Goal: Task Accomplishment & Management: Manage account settings

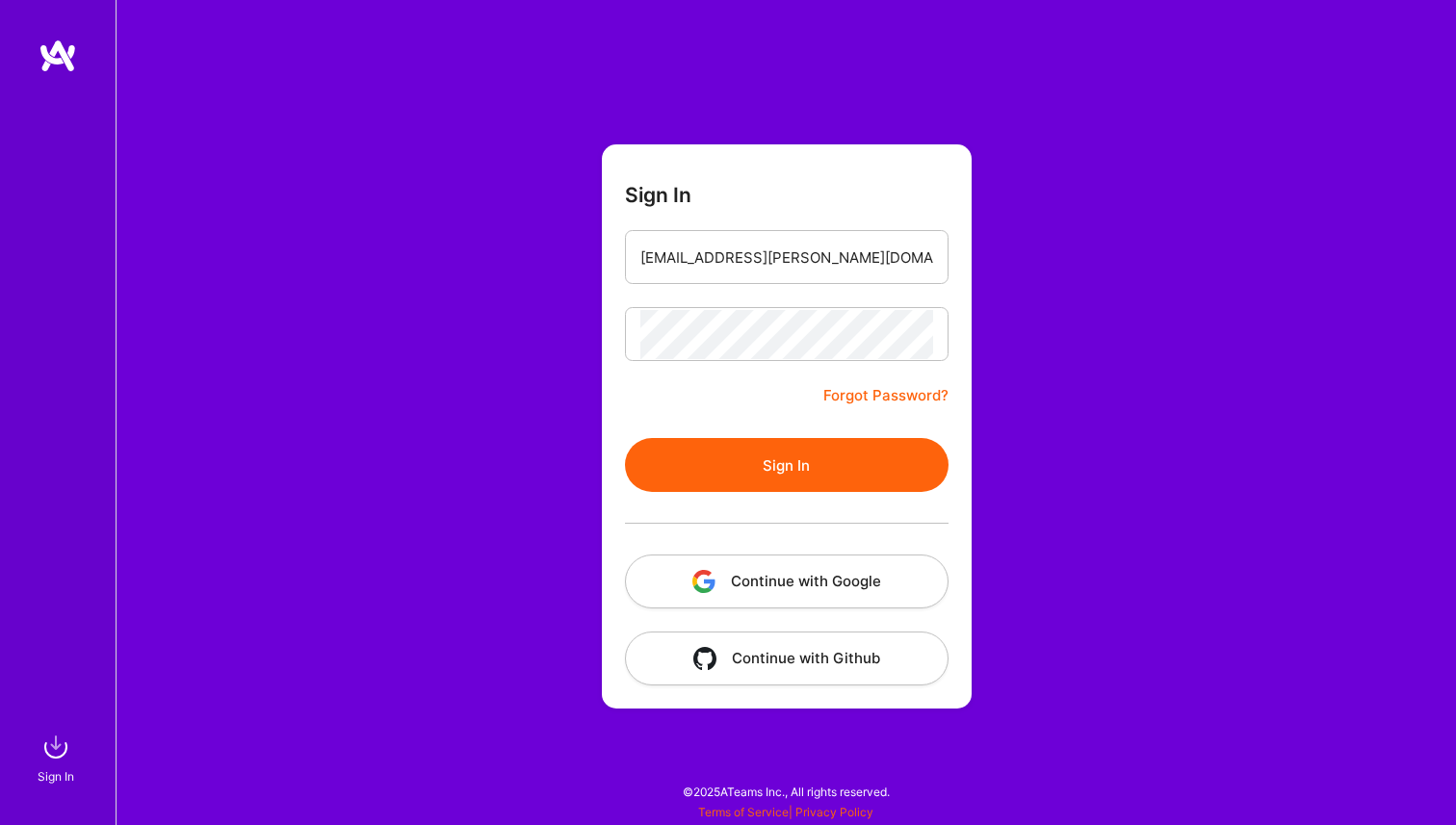
click at [810, 574] on button "Continue with Google" at bounding box center [786, 581] width 323 height 54
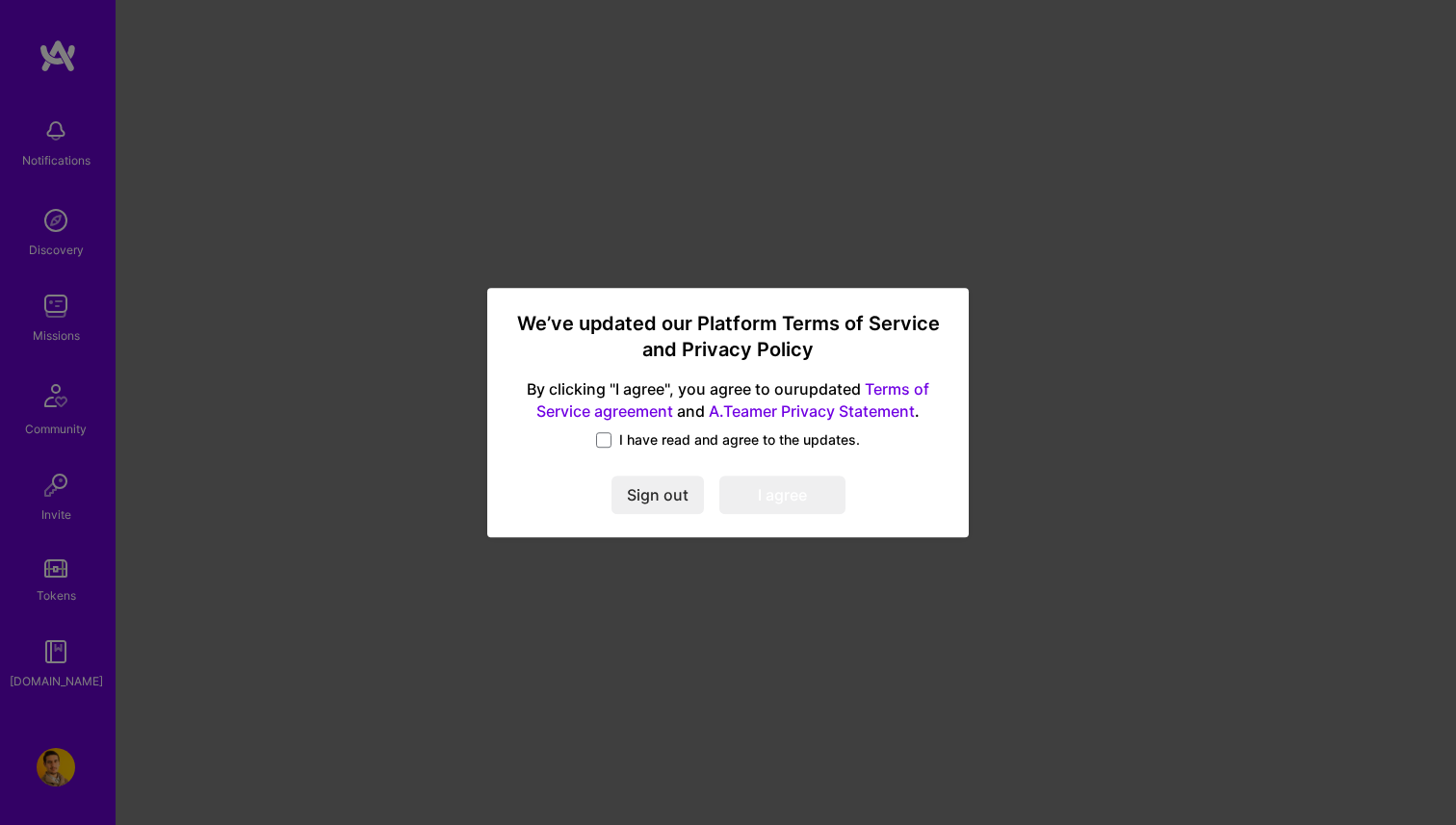
click at [618, 438] on label "I have read and agree to the updates." at bounding box center [728, 440] width 264 height 20
click at [0, 0] on input "I have read and agree to the updates." at bounding box center [0, 0] width 0 height 0
click at [756, 493] on button "I agree" at bounding box center [782, 495] width 126 height 38
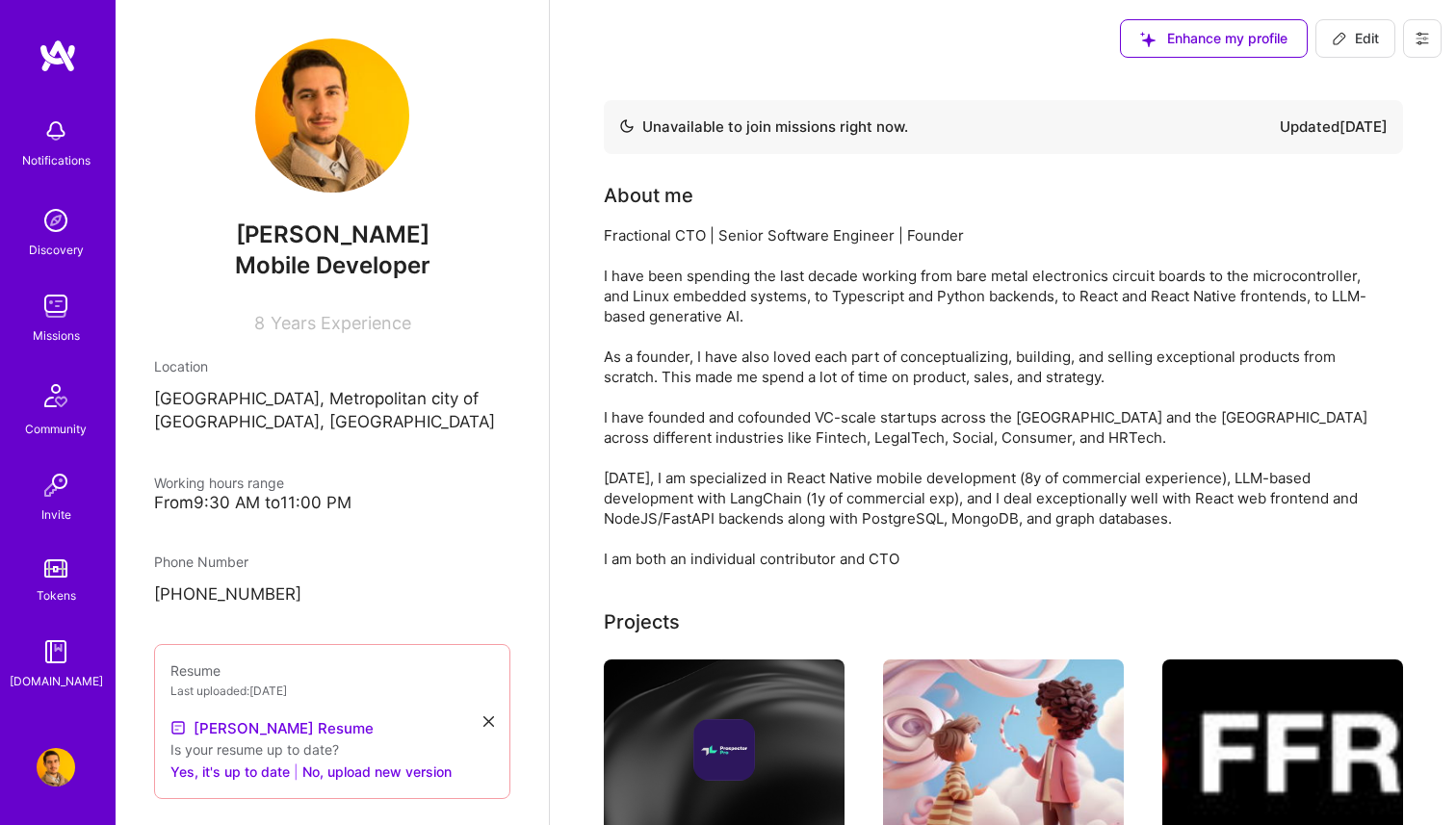
click at [1362, 37] on span "Edit" at bounding box center [1355, 39] width 47 height 20
select select "IT"
select select "Not Available"
select select "3 Months"
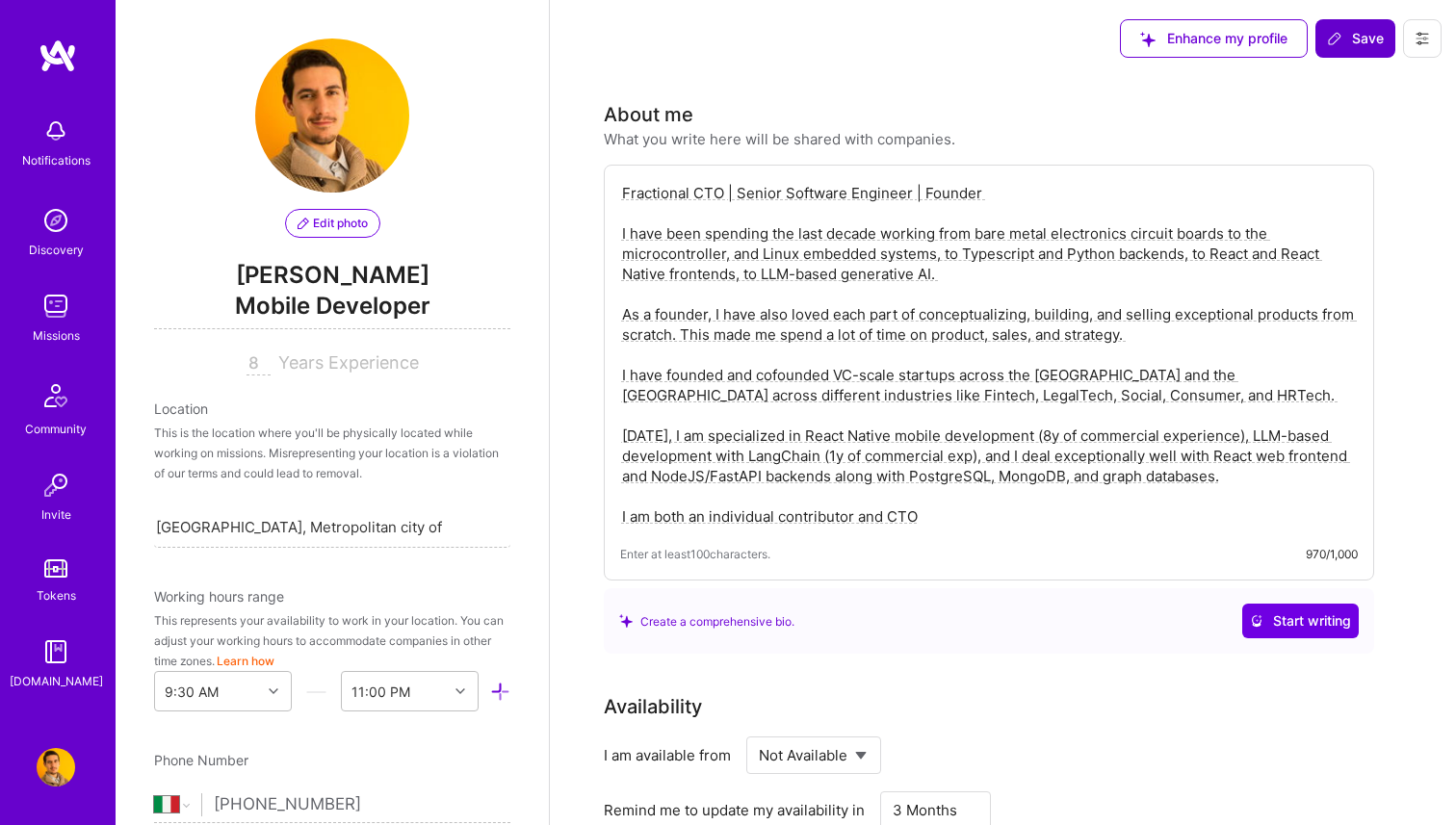
scroll to position [791, 0]
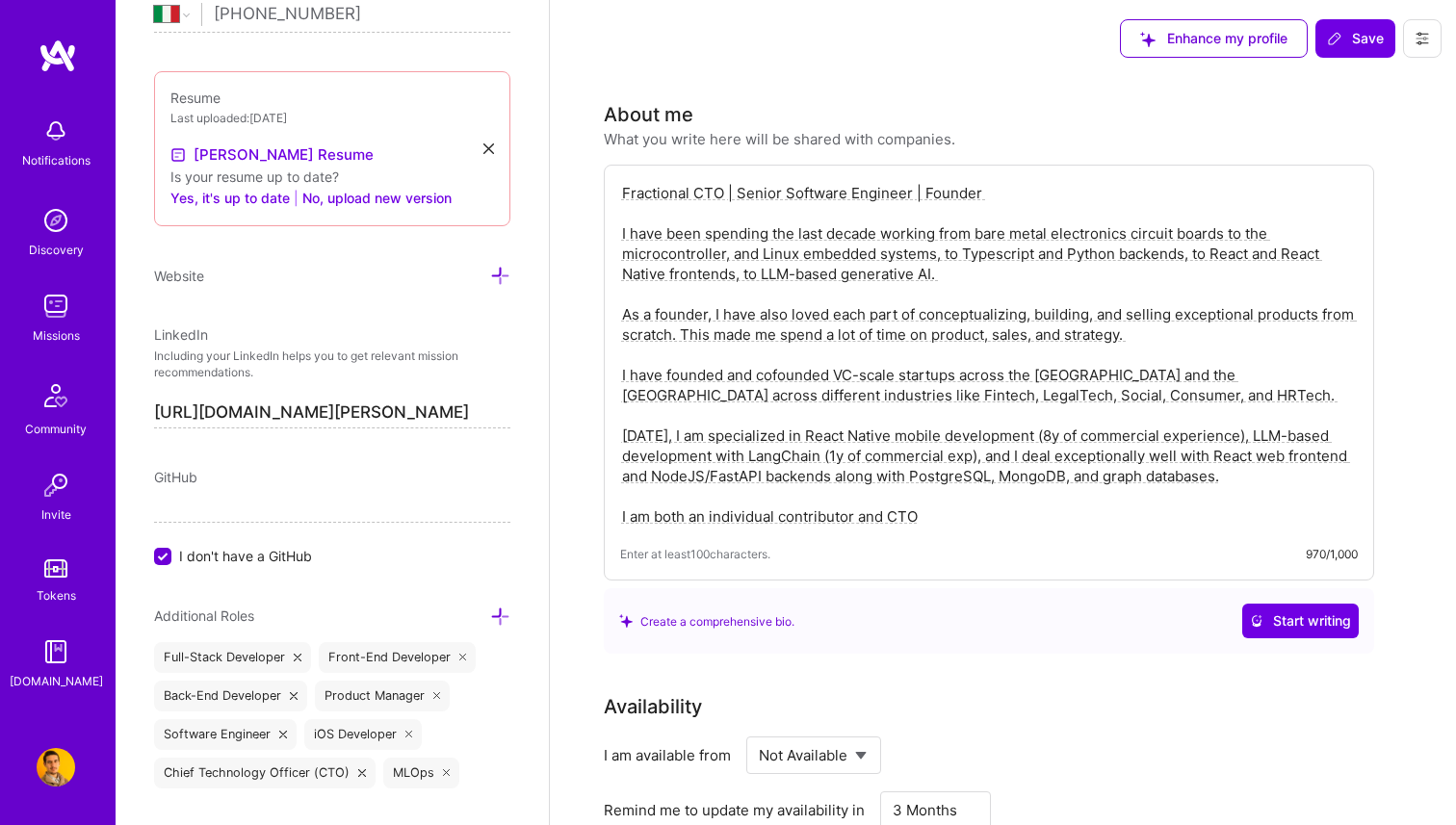
click at [722, 189] on textarea "Fractional CTO | Senior Software Engineer | Founder I have been spending the la…" at bounding box center [988, 354] width 737 height 348
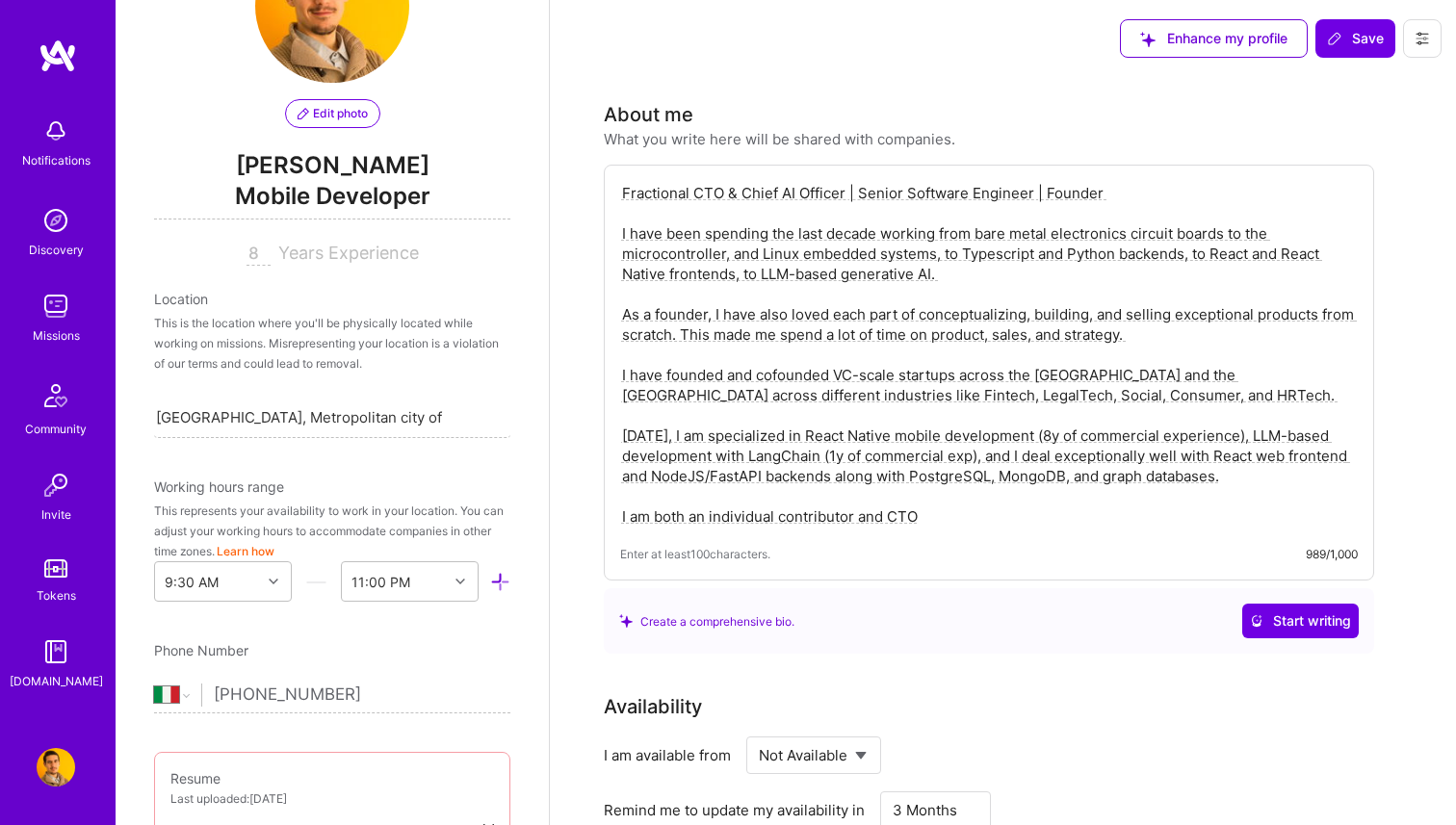
scroll to position [0, 0]
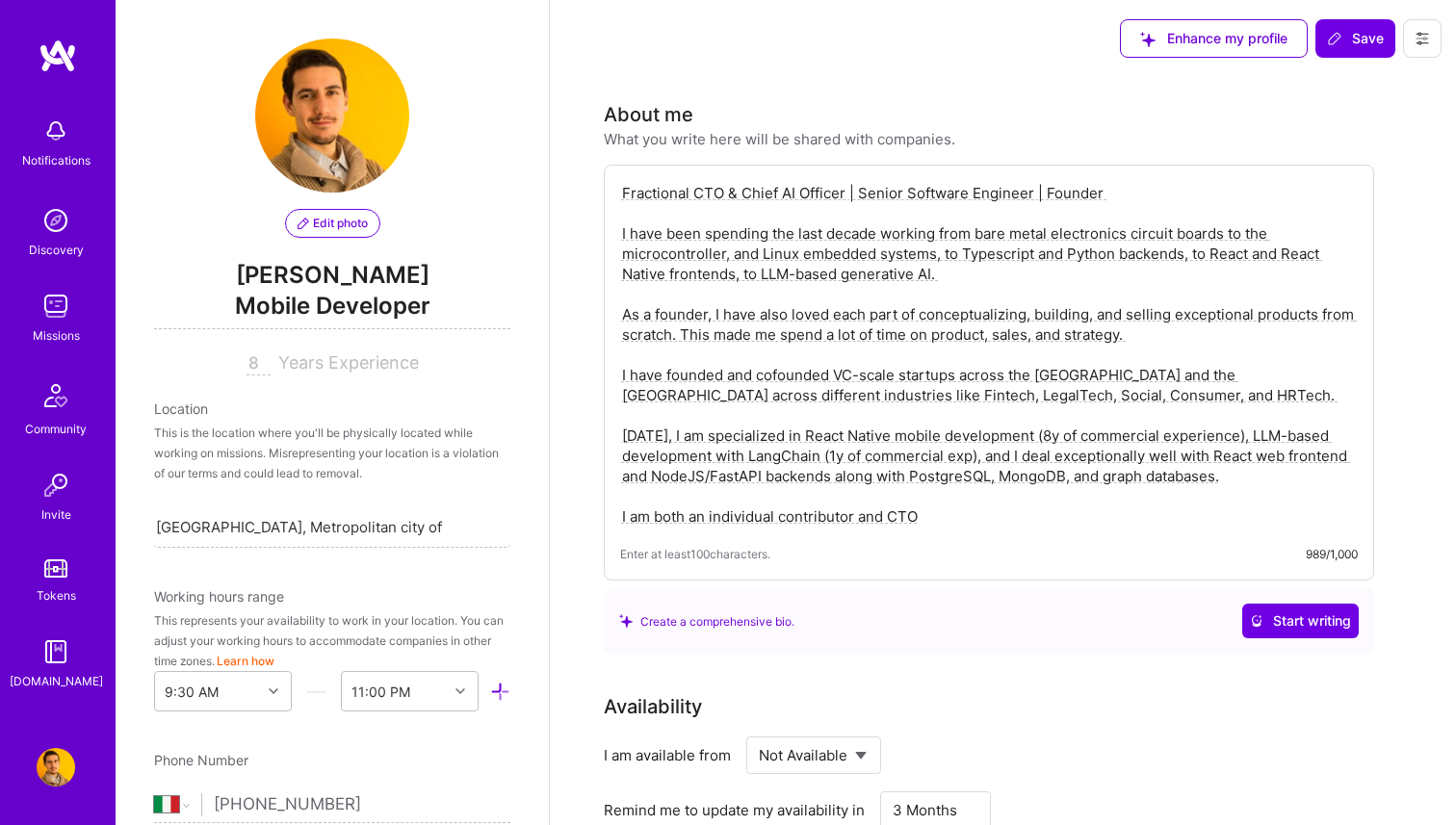
type textarea "Fractional CTO & Chief AI Officer | Senior Software Engineer | Founder I have b…"
click at [380, 310] on span "Mobile Developer" at bounding box center [332, 309] width 356 height 39
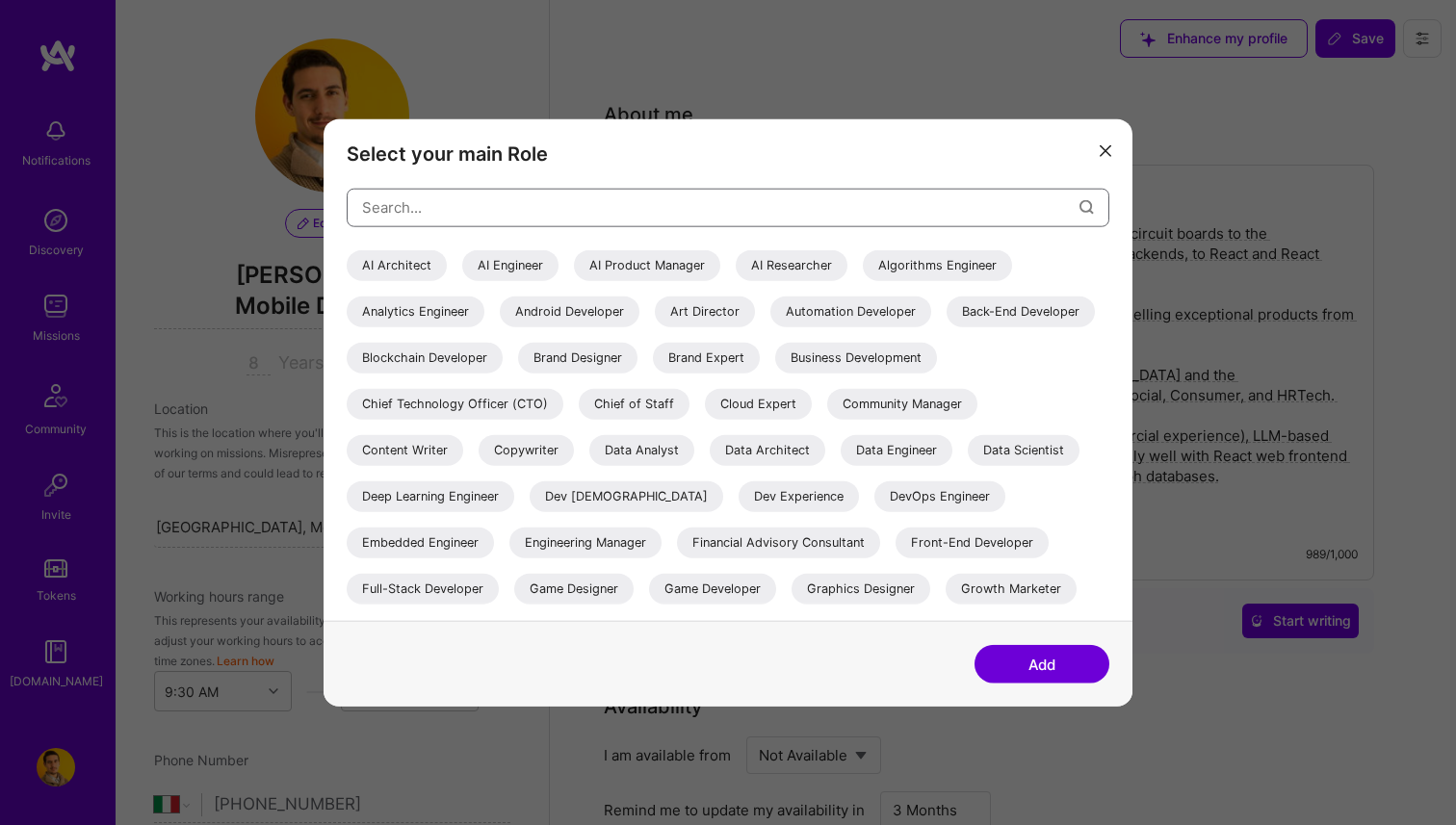
click at [456, 203] on input "modal" at bounding box center [721, 207] width 718 height 49
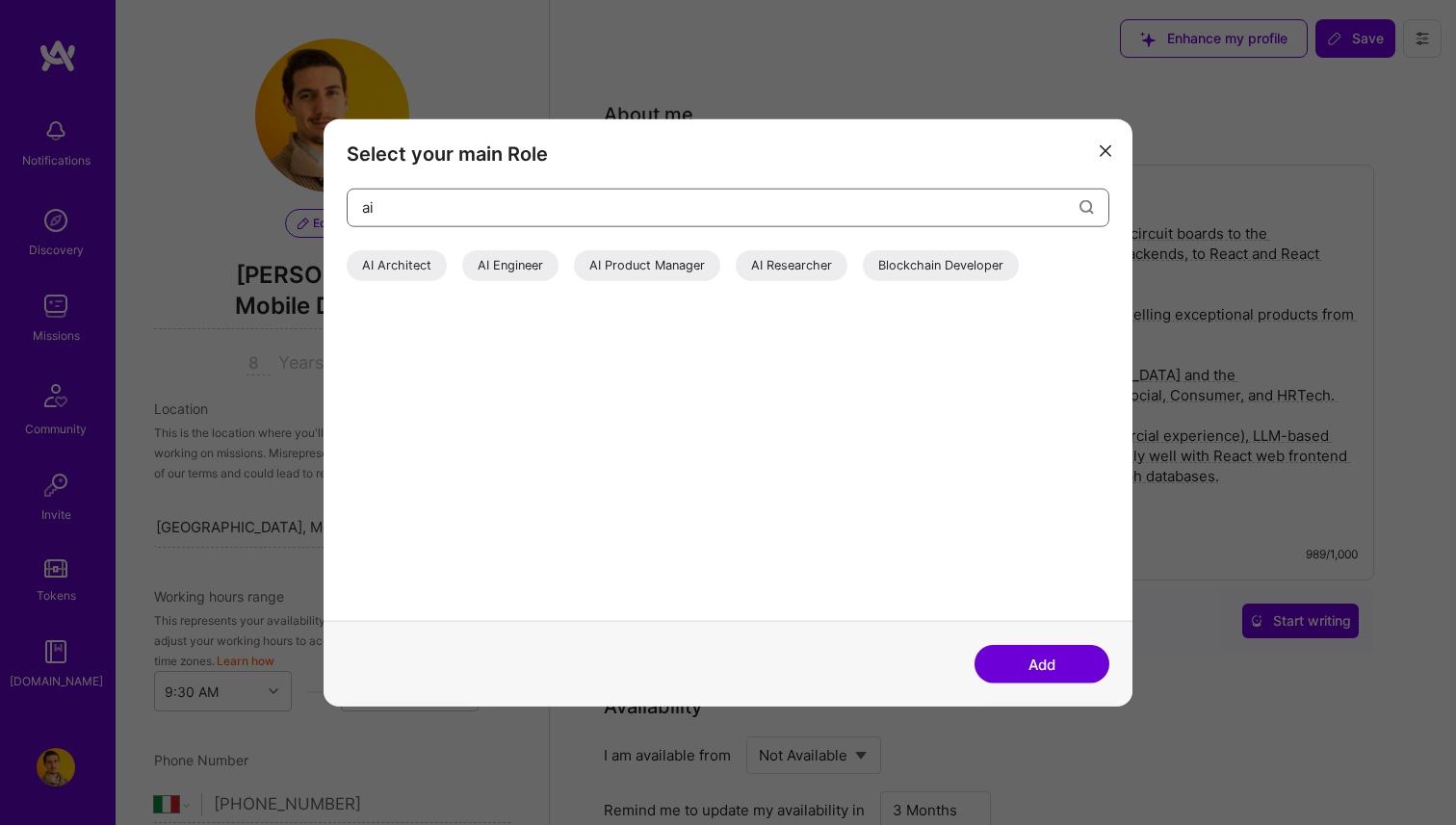
type input "ai"
click at [377, 261] on div "AI Architect" at bounding box center [396, 265] width 101 height 31
click at [508, 256] on div "AI Engineer" at bounding box center [510, 265] width 97 height 31
click at [608, 259] on div "AI Product Manager" at bounding box center [647, 265] width 146 height 31
click at [1043, 663] on button "Add" at bounding box center [1042, 664] width 135 height 38
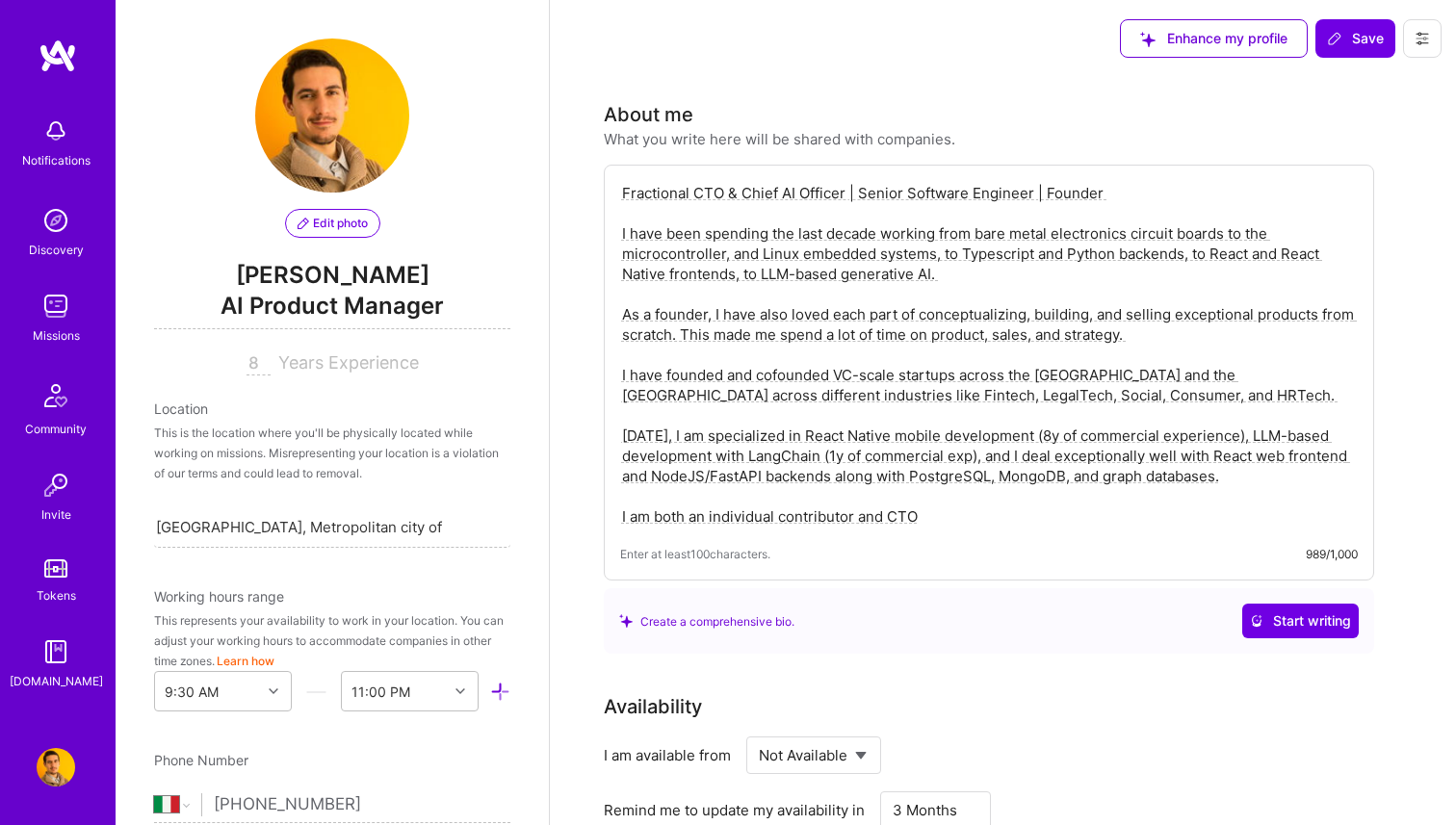
click at [385, 298] on span "AI Product Manager" at bounding box center [332, 309] width 356 height 39
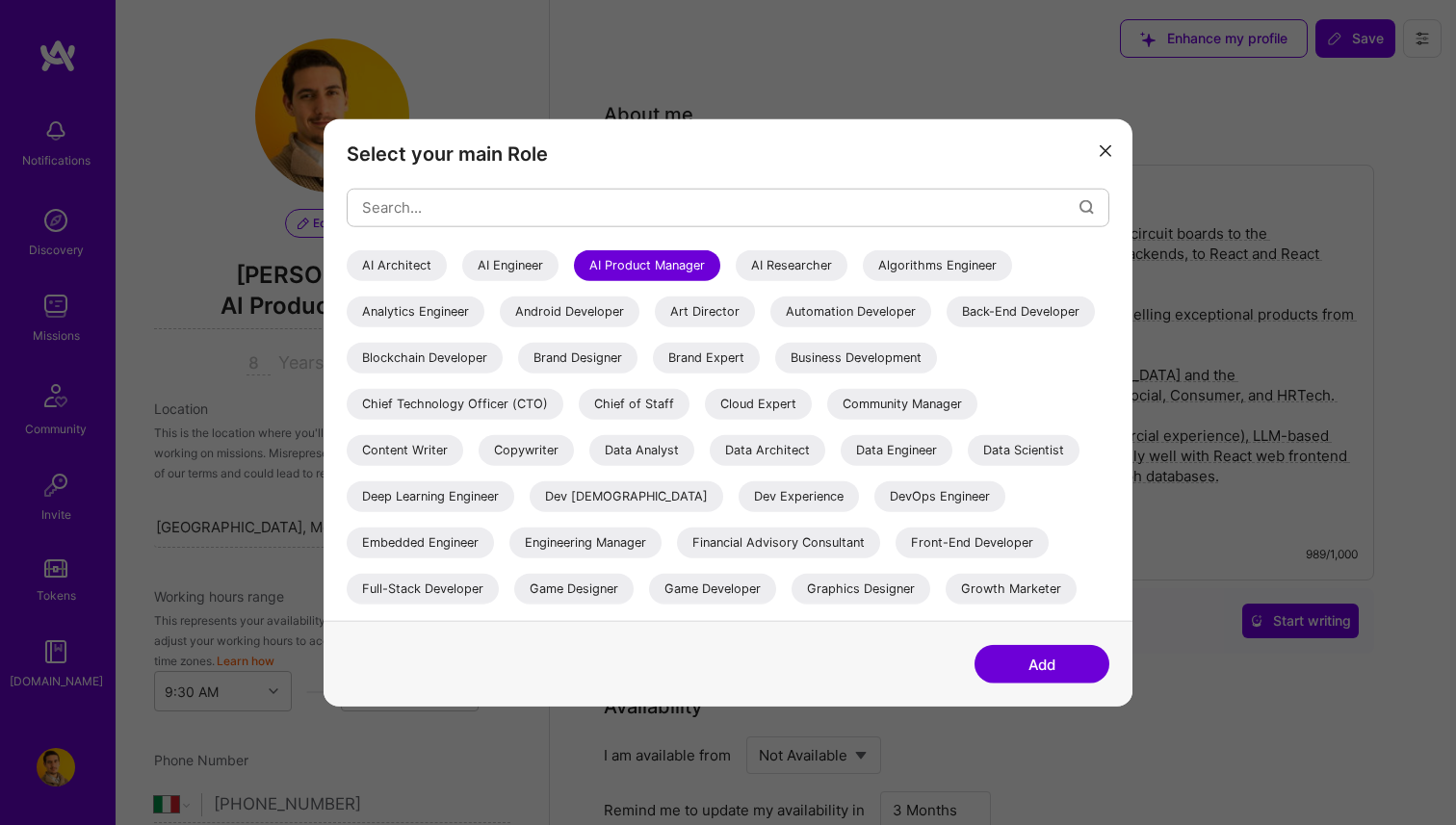
click at [409, 267] on div "AI Architect" at bounding box center [396, 265] width 101 height 31
click at [1068, 655] on button "Add" at bounding box center [1042, 664] width 135 height 38
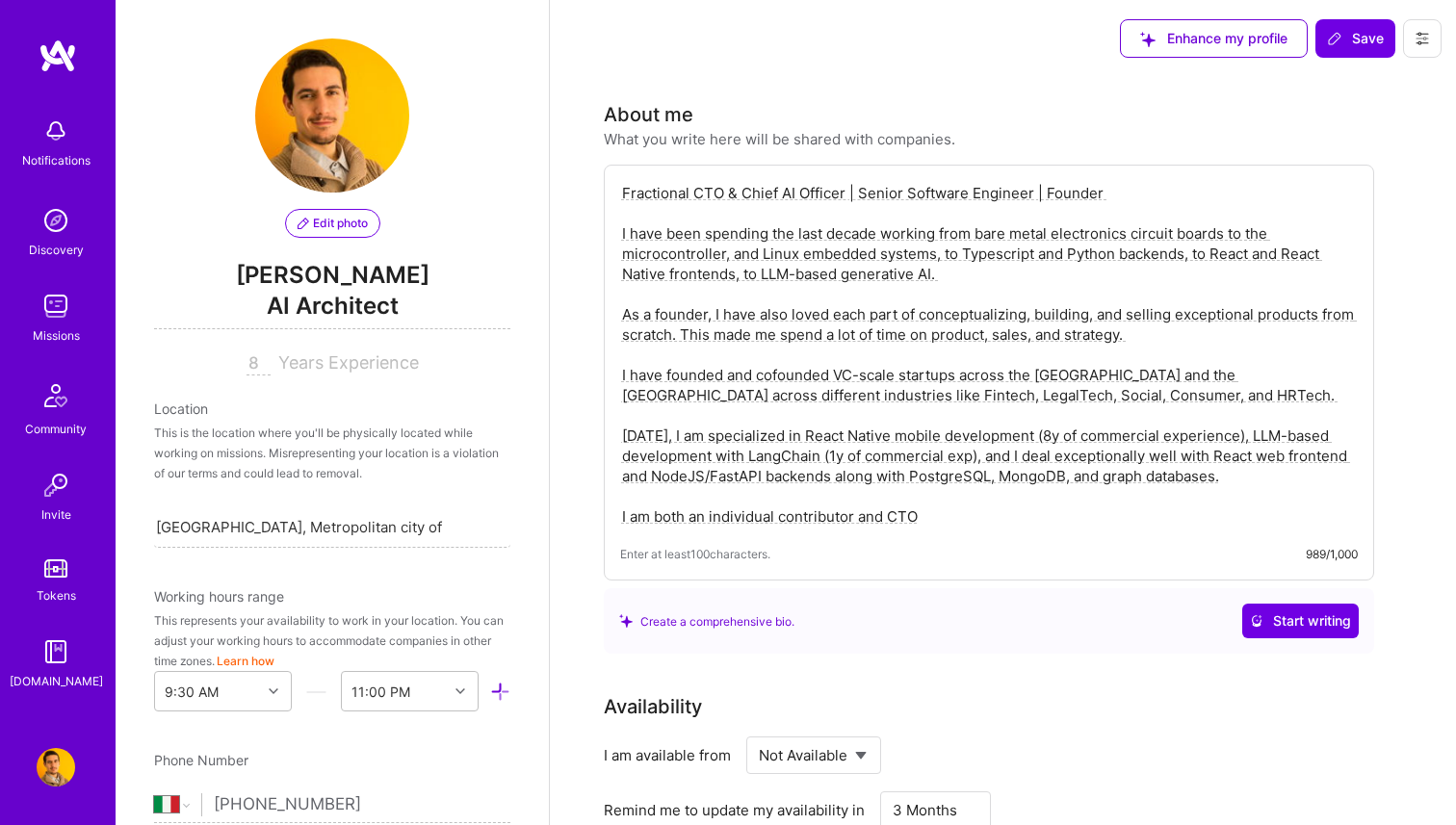
click at [253, 369] on input "8" at bounding box center [258, 364] width 24 height 23
type input "11"
click at [1341, 43] on icon at bounding box center [1335, 39] width 16 height 16
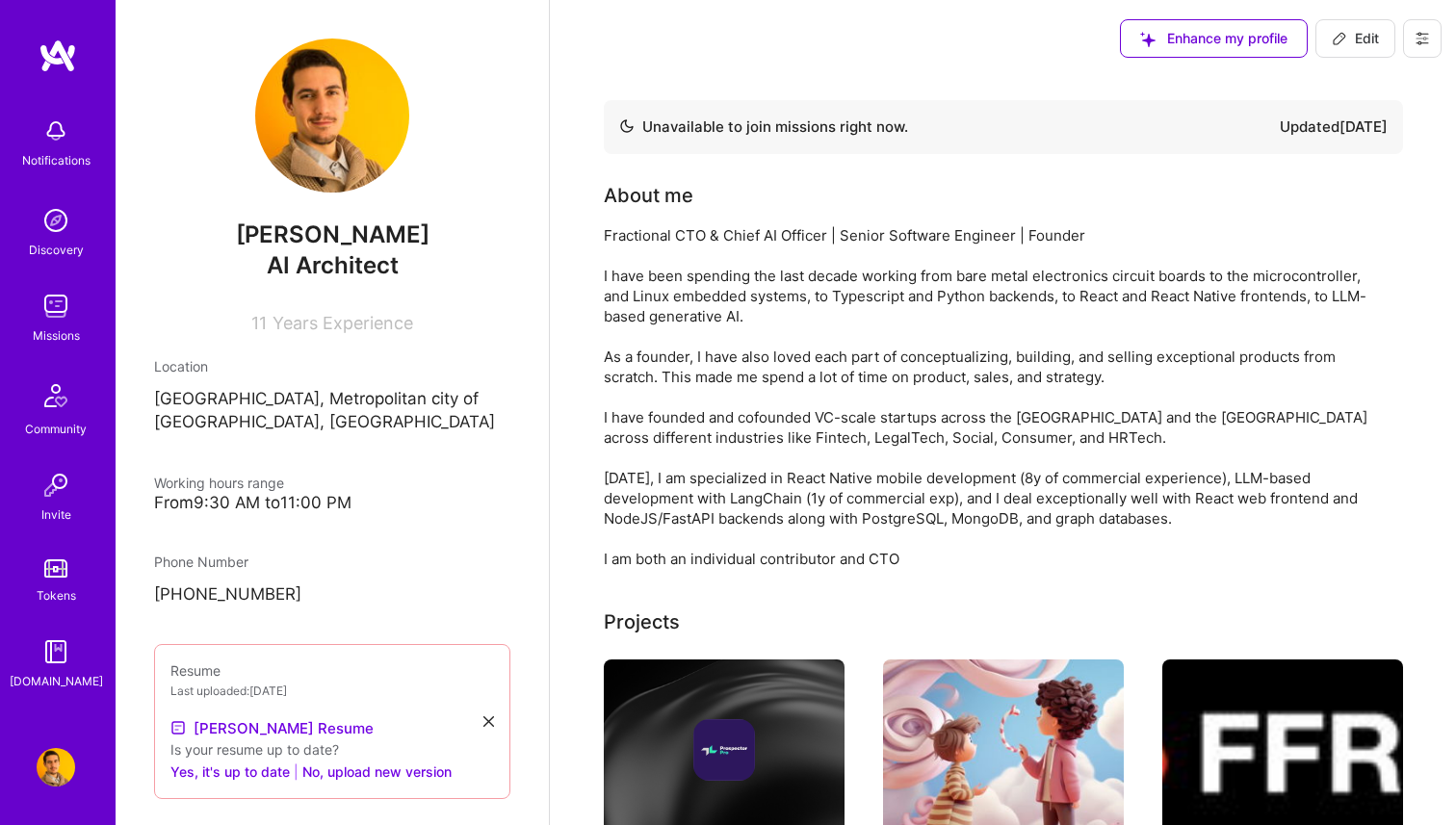
click at [1344, 35] on icon at bounding box center [1340, 39] width 12 height 12
select select "IT"
select select "Not Available"
select select "3 Months"
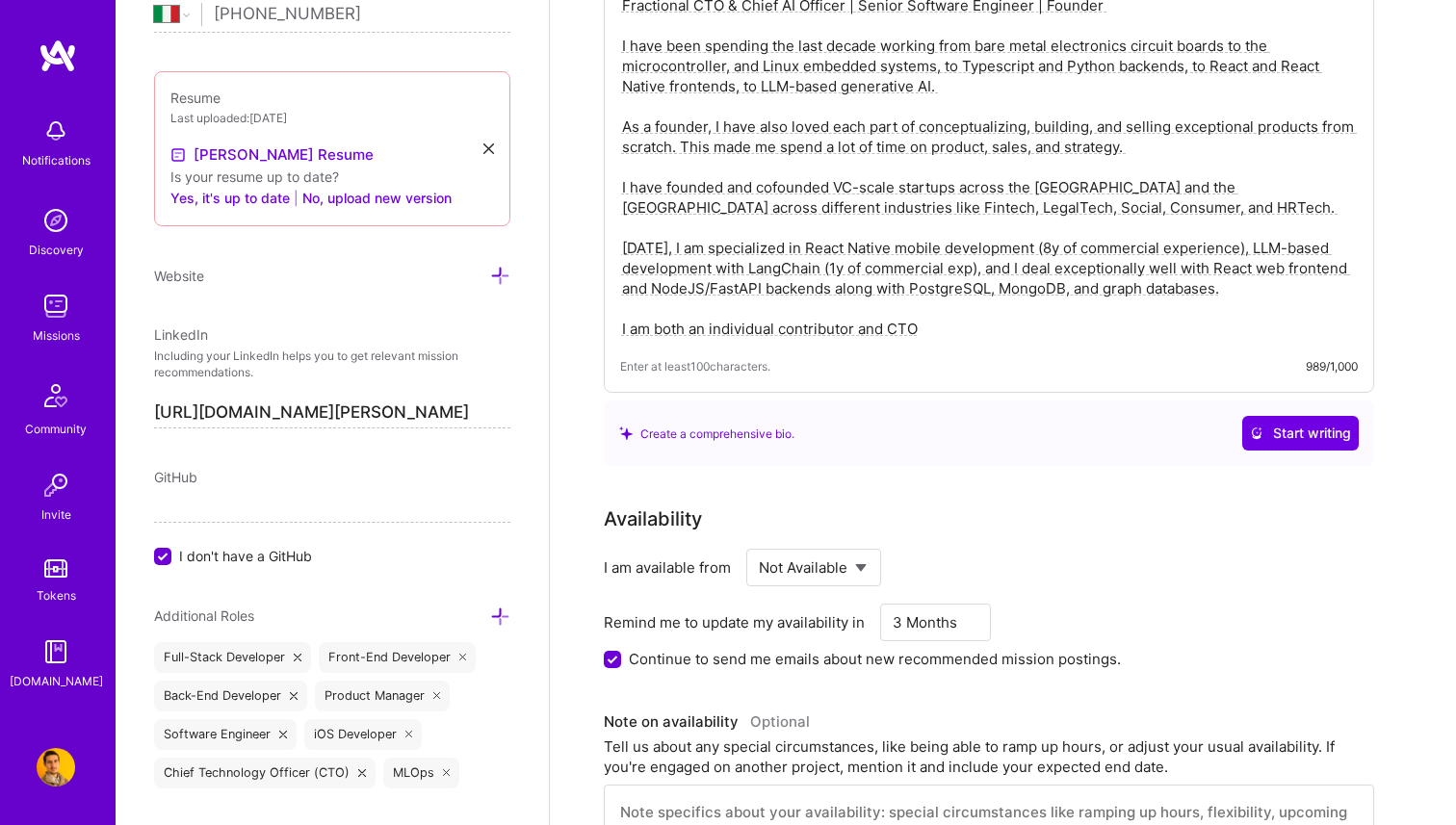
scroll to position [208, 0]
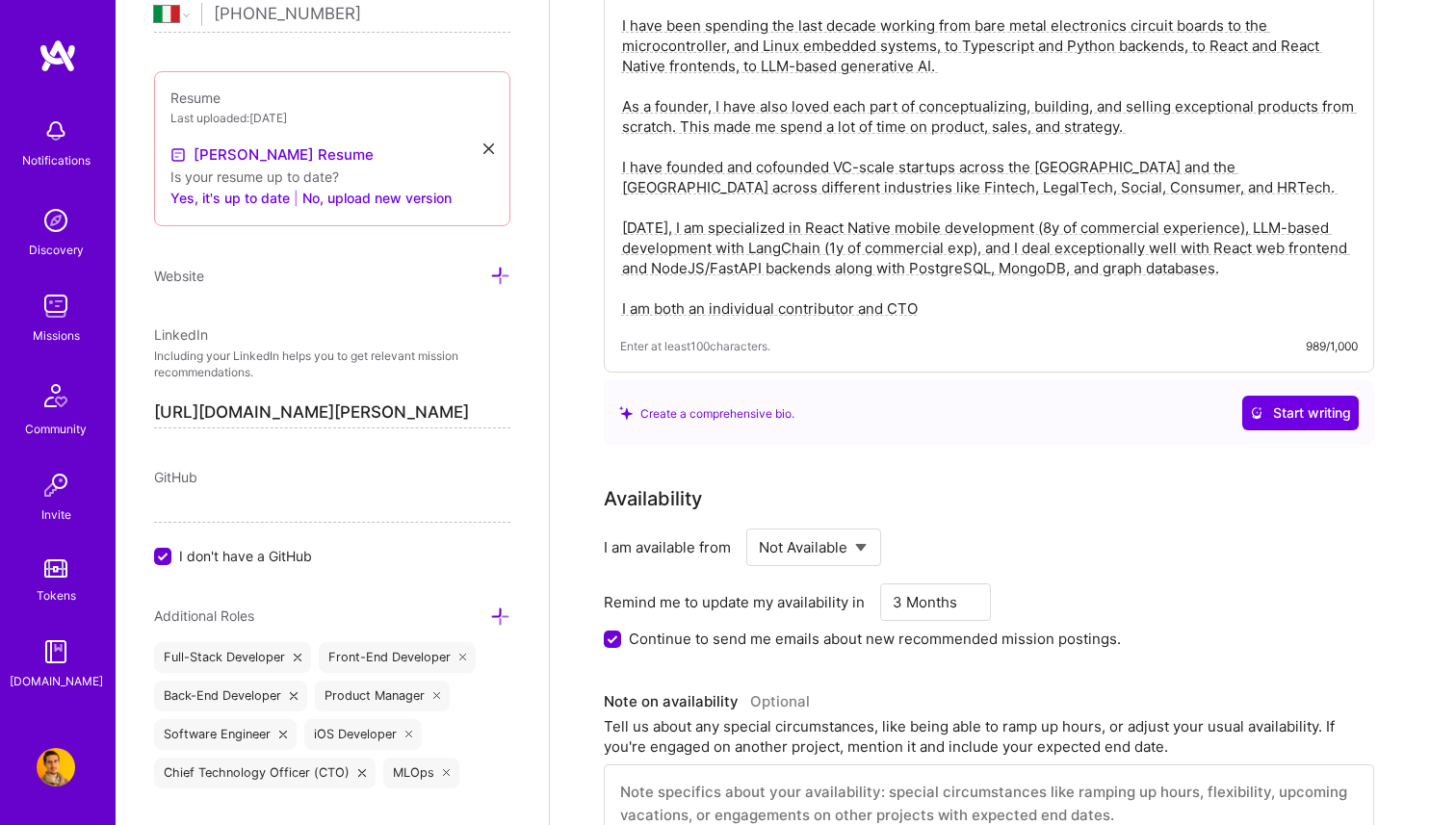
click at [807, 528] on select "Select... Right Now Future Date Not Available" at bounding box center [813, 548] width 110 height 49
select select "Right Now"
click at [759, 523] on select "Select... Right Now Future Date Not Available" at bounding box center [813, 548] width 110 height 49
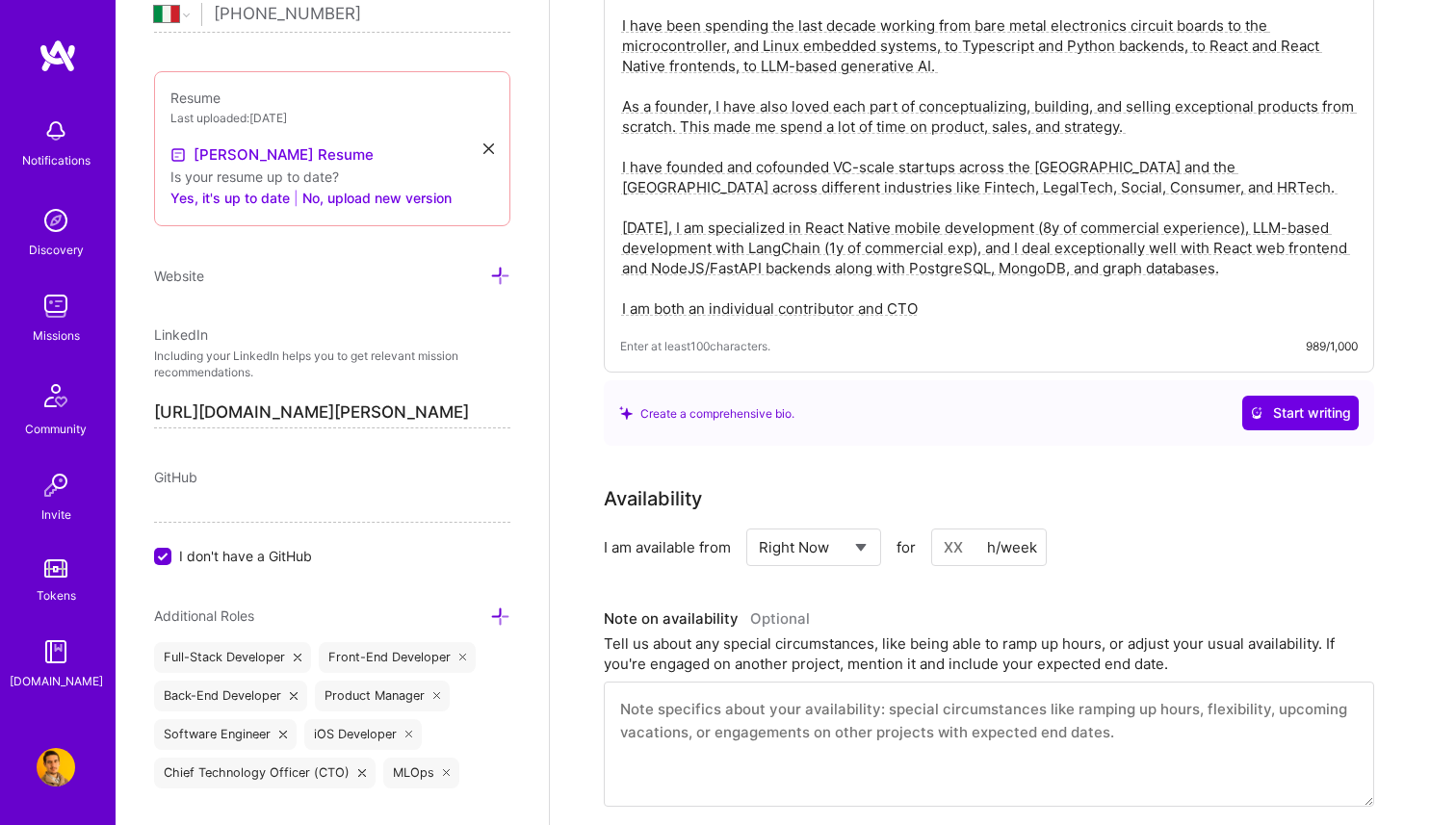
click at [957, 544] on input at bounding box center [989, 547] width 115 height 37
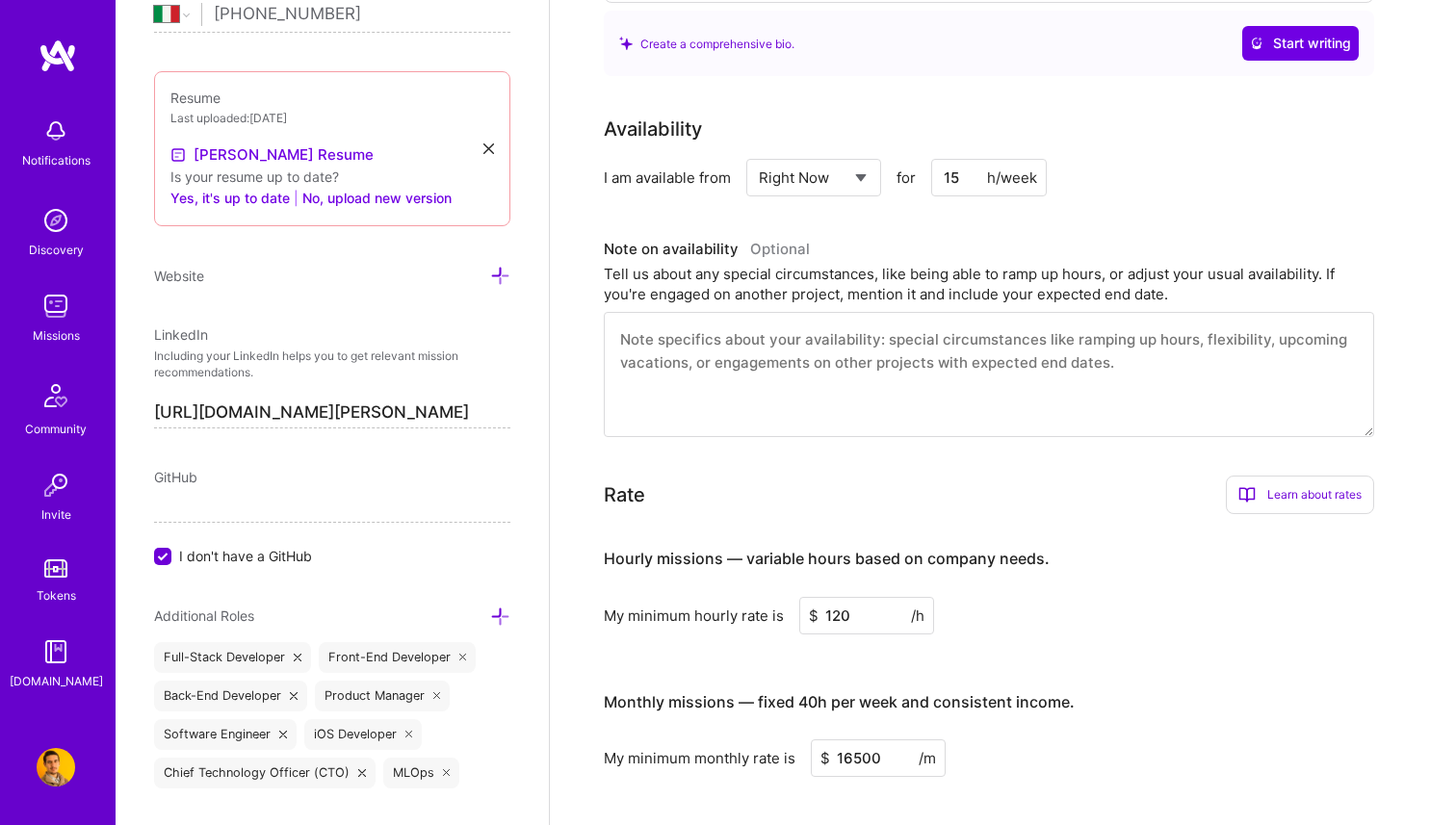
scroll to position [590, 0]
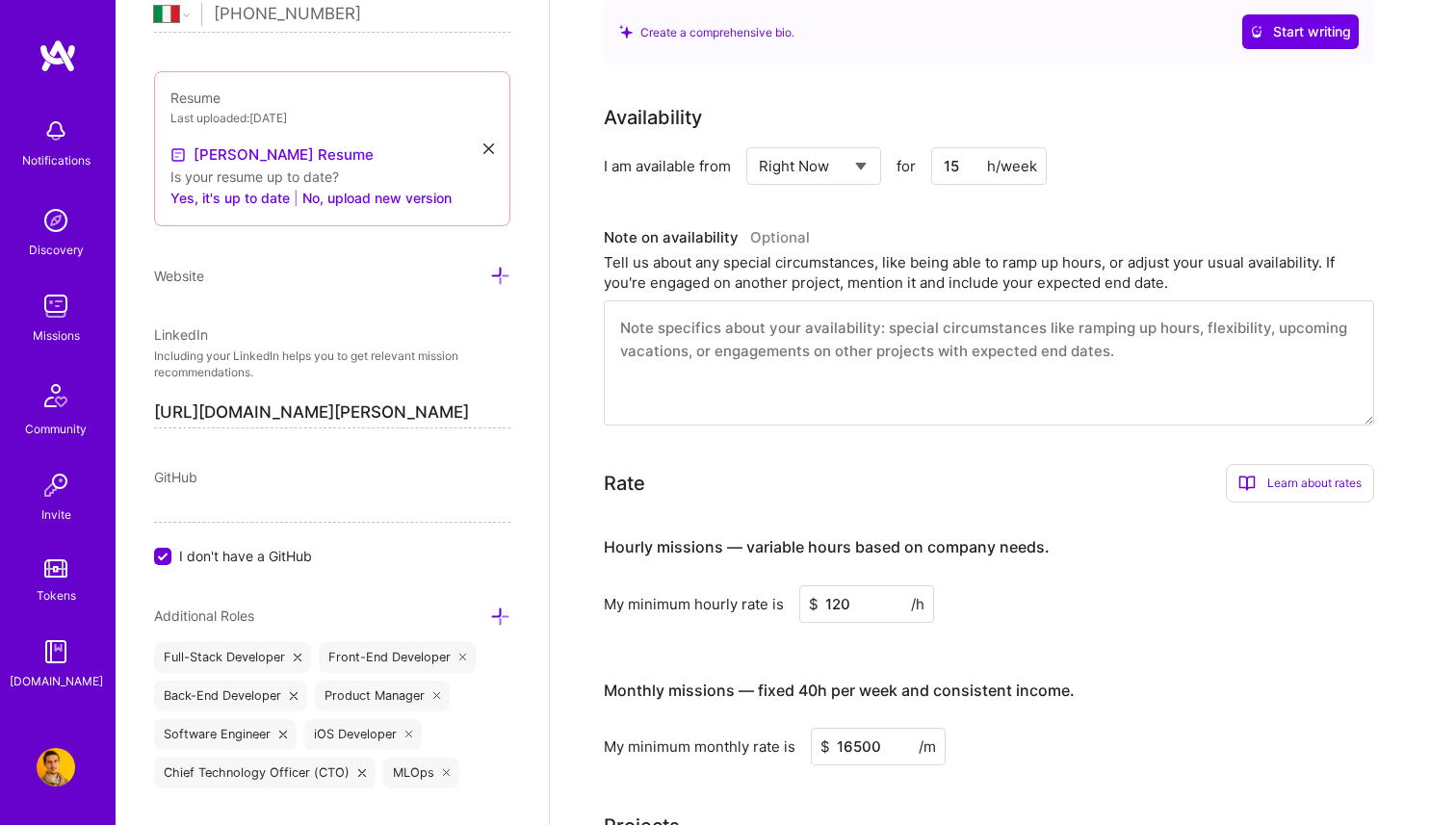
type input "15"
click at [909, 336] on textarea at bounding box center [988, 363] width 770 height 125
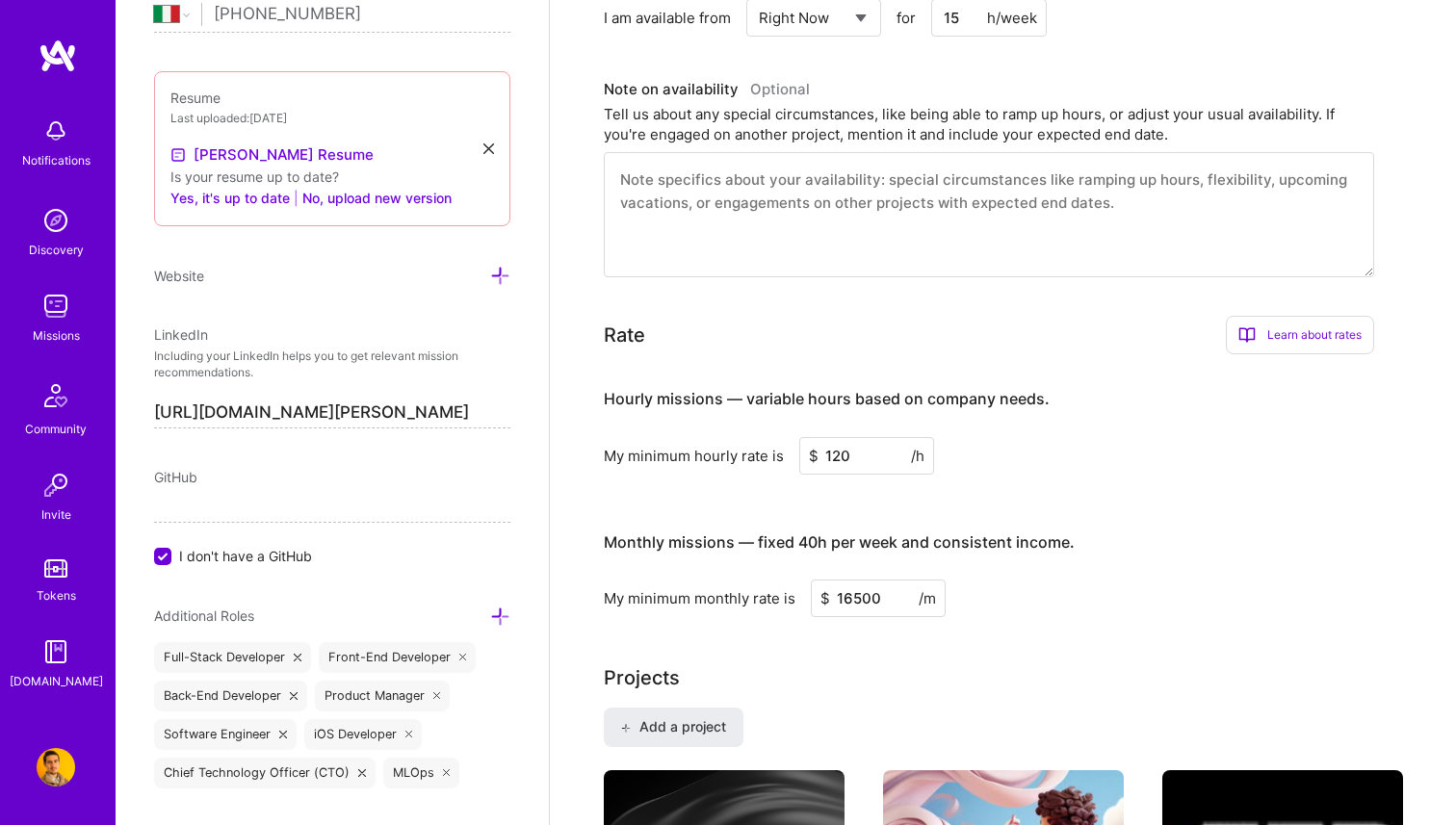
scroll to position [740, 0]
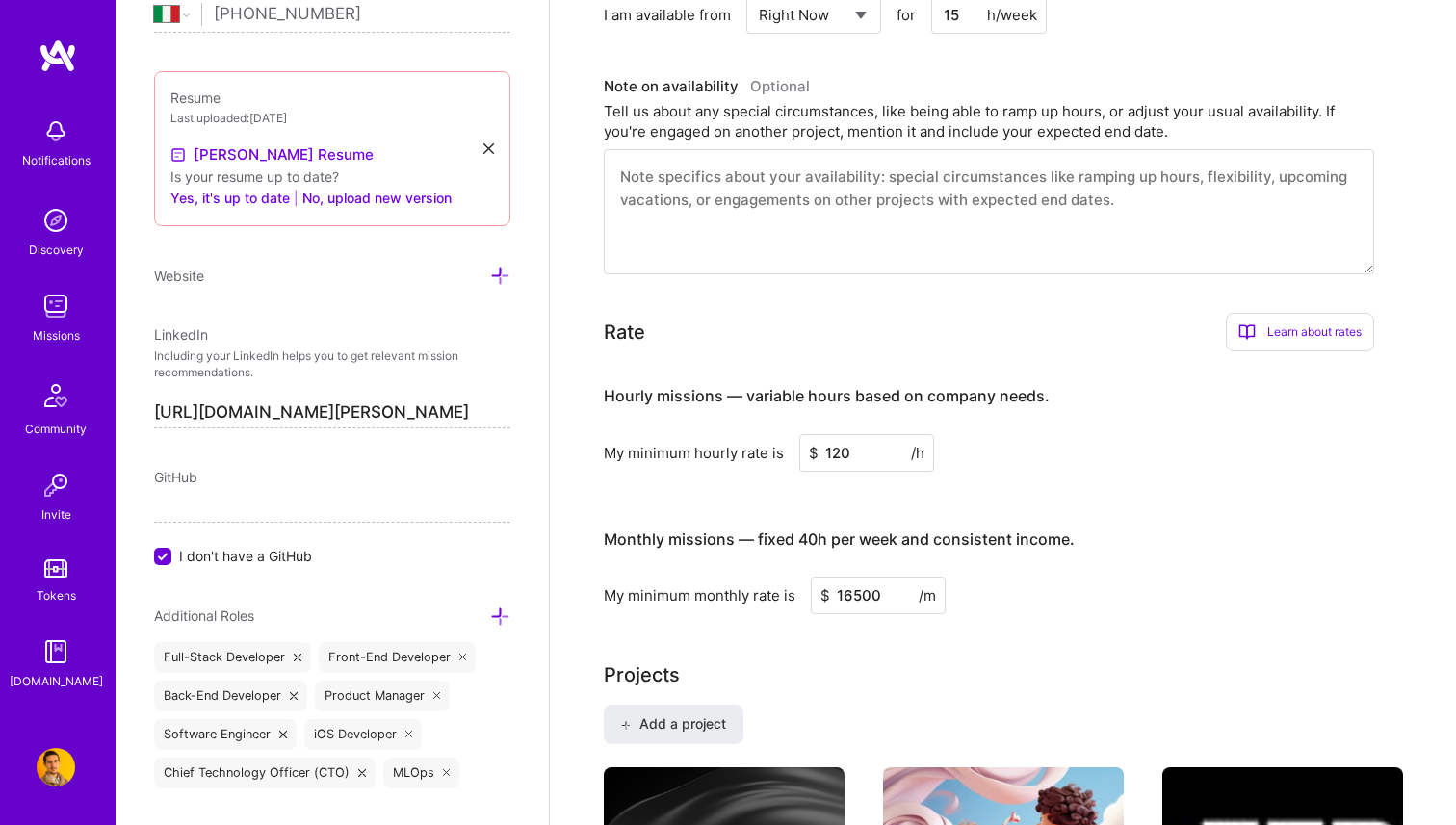
click at [839, 455] on input "120" at bounding box center [867, 453] width 135 height 37
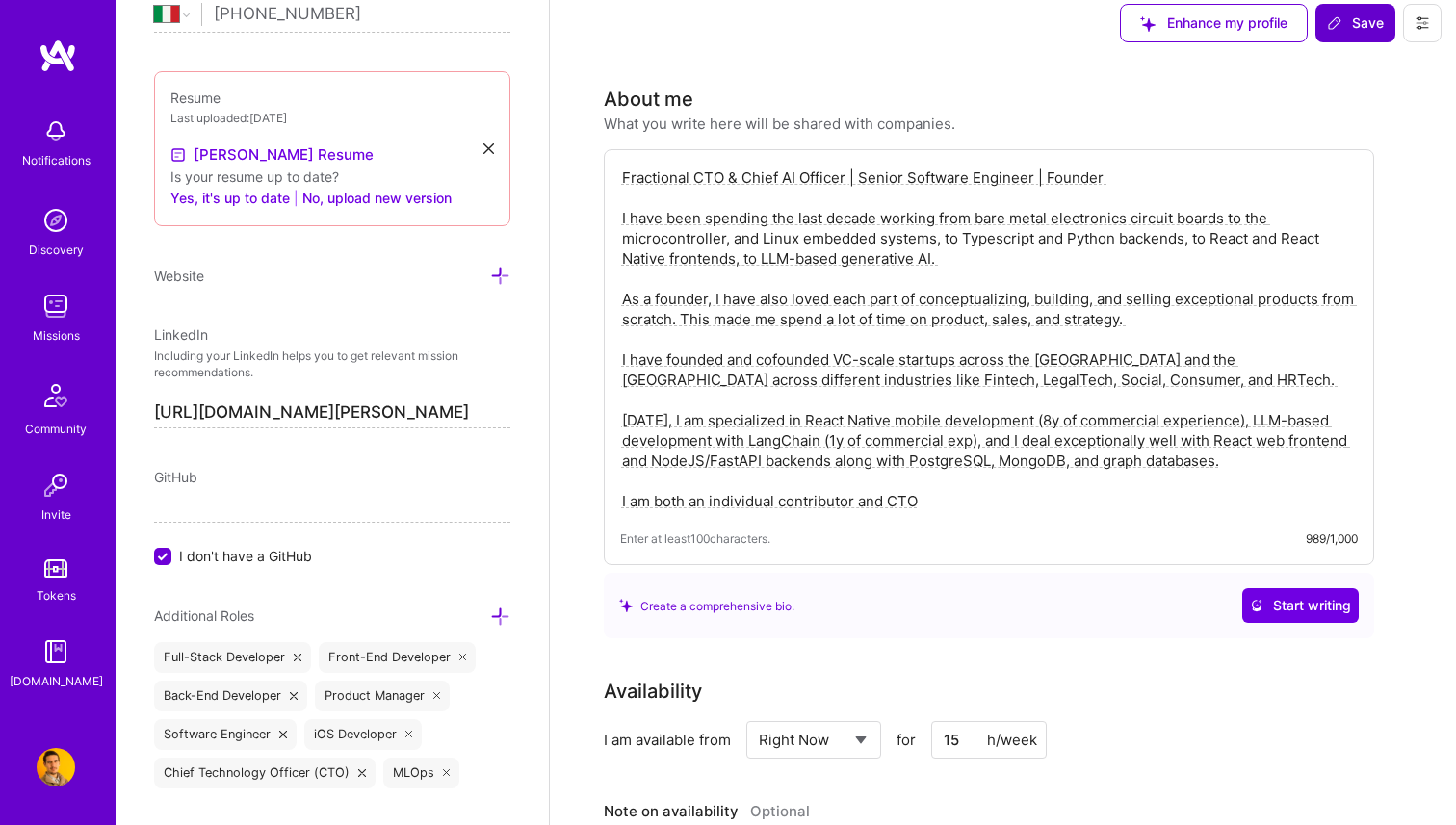
scroll to position [0, 0]
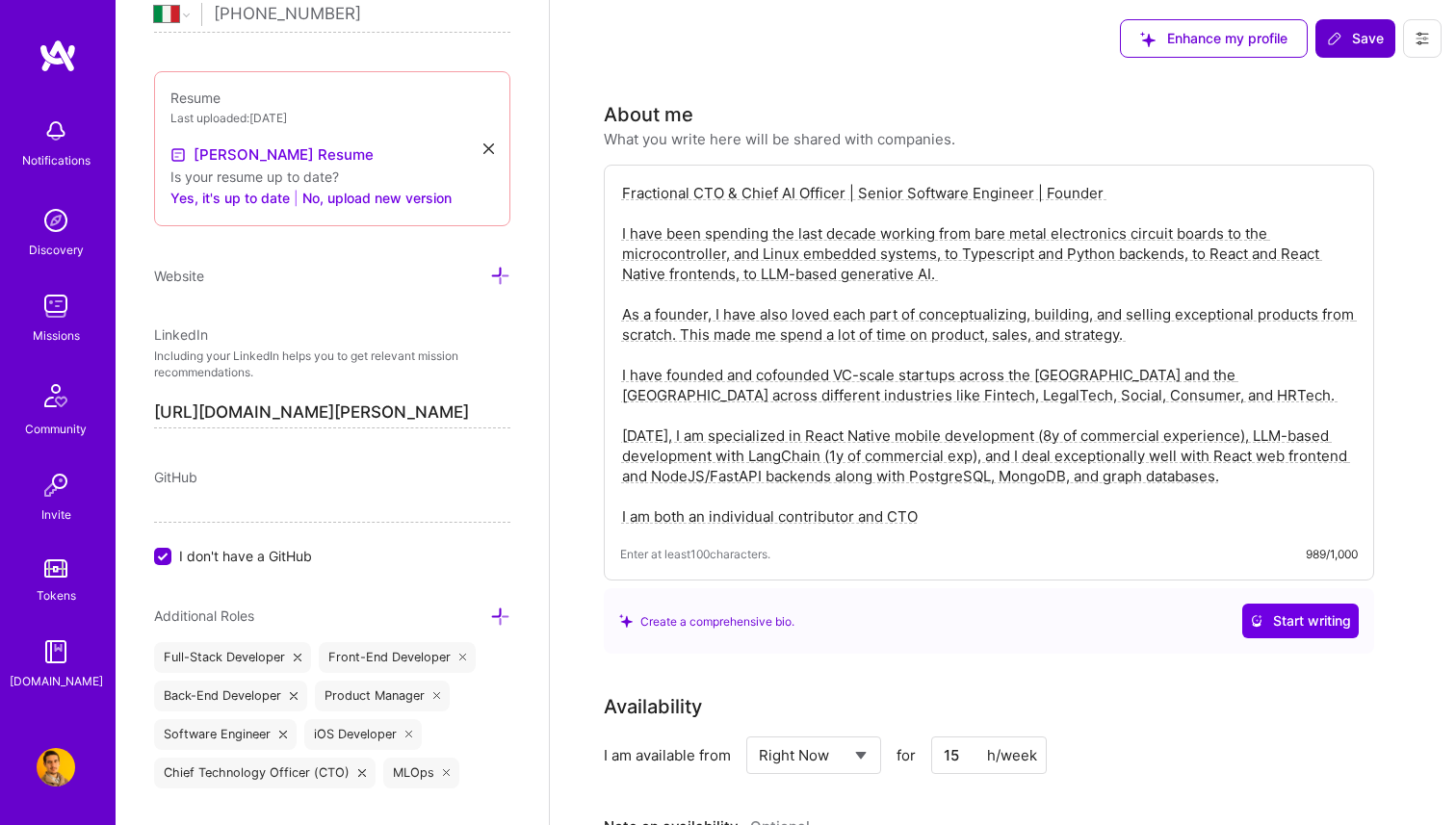
type input "150"
click at [868, 517] on textarea "Fractional CTO & Chief AI Officer | Senior Software Engineer | Founder I have b…" at bounding box center [988, 354] width 737 height 348
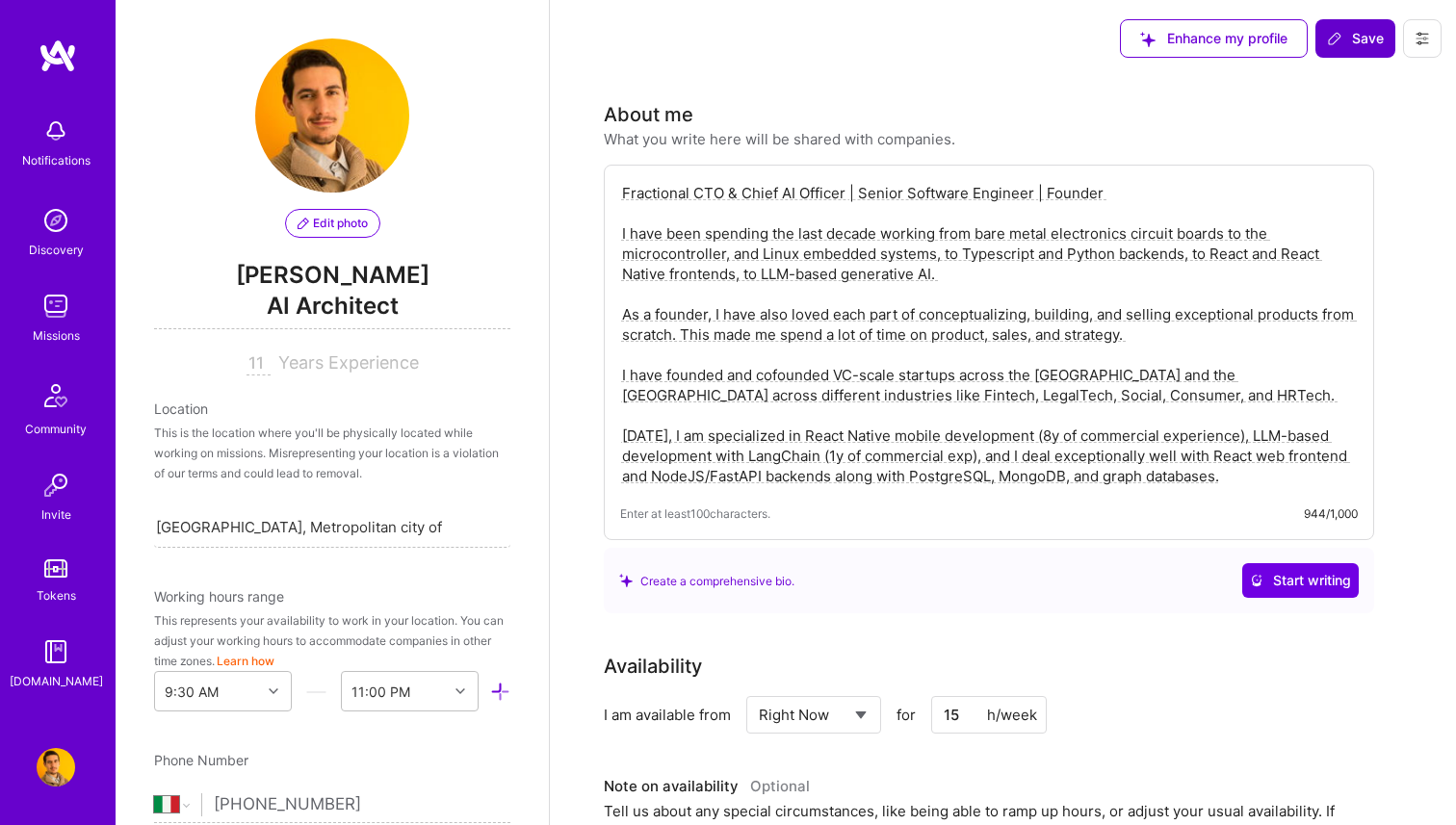
click at [1030, 196] on textarea "Fractional CTO & Chief AI Officer | Senior Software Engineer | Founder I have b…" at bounding box center [988, 334] width 737 height 308
type textarea "Fractional CTO & Chief AI Officer | Senior Product Engineer | Founder I have be…"
click at [1350, 31] on span "Save" at bounding box center [1355, 39] width 57 height 20
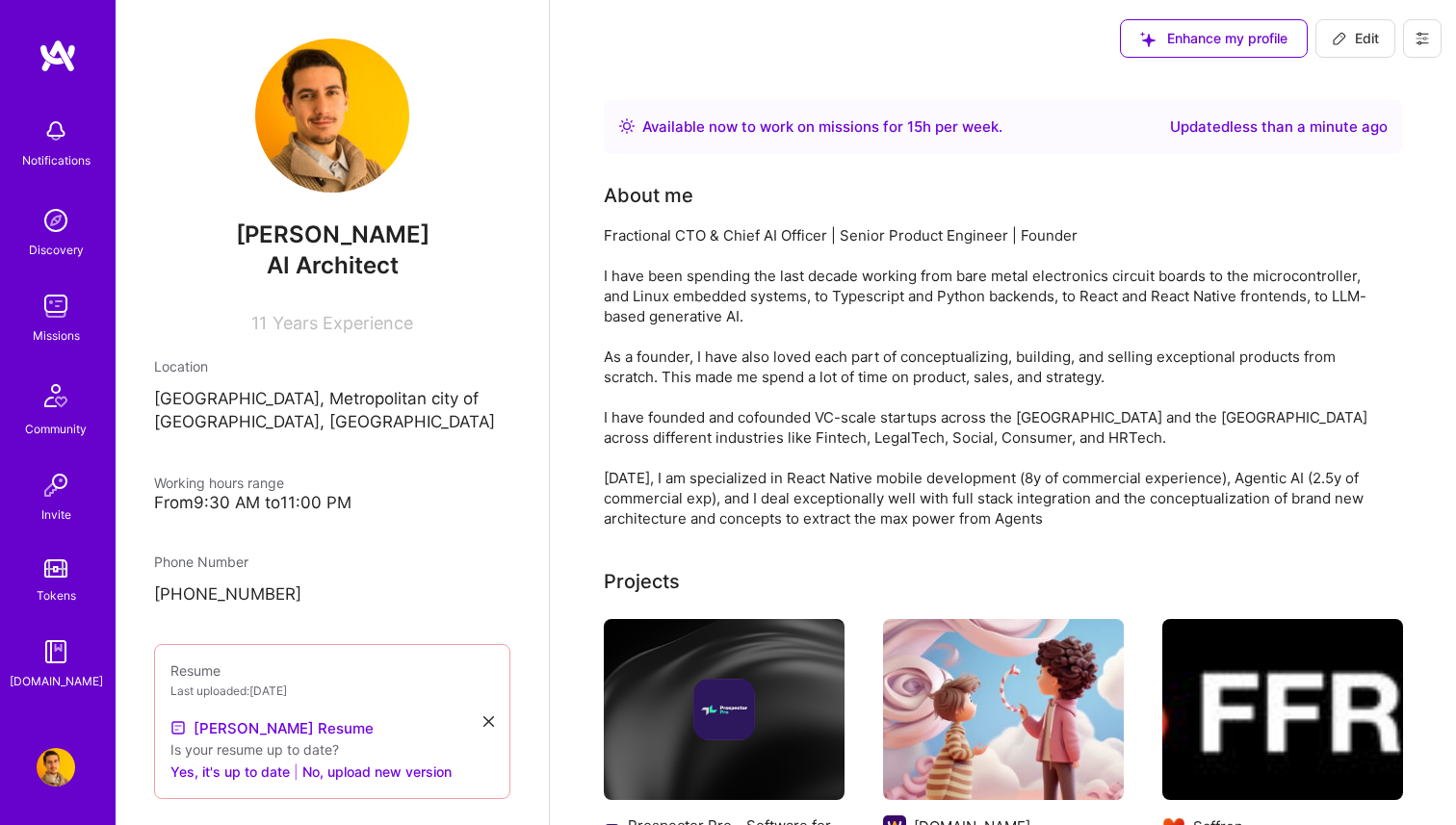
click at [979, 271] on div "Fractional CTO & Chief AI Officer | Senior Product Engineer | Founder I have be…" at bounding box center [988, 377] width 770 height 304
